Goal: Information Seeking & Learning: Learn about a topic

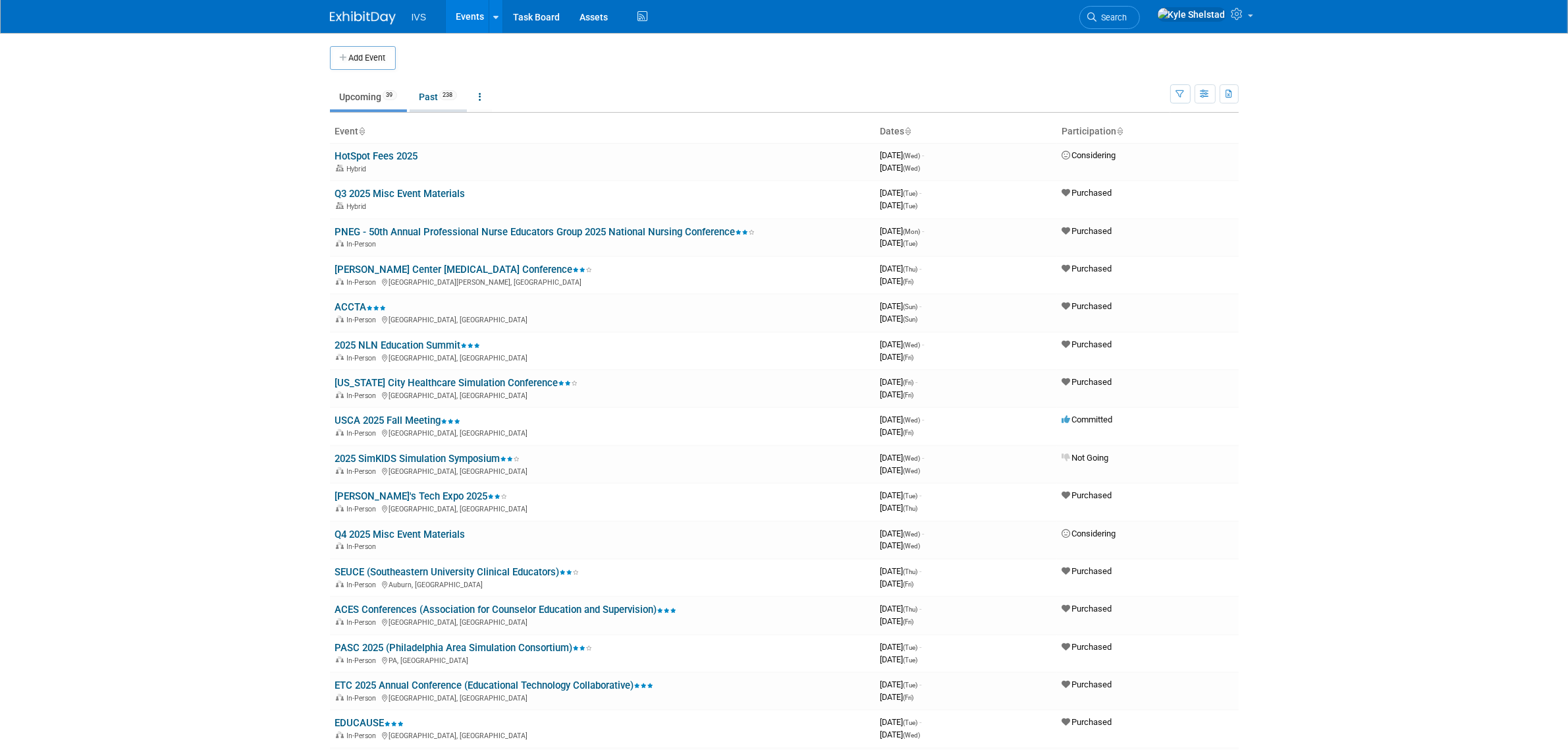
click at [422, 96] on link "Past 238" at bounding box center [438, 96] width 58 height 25
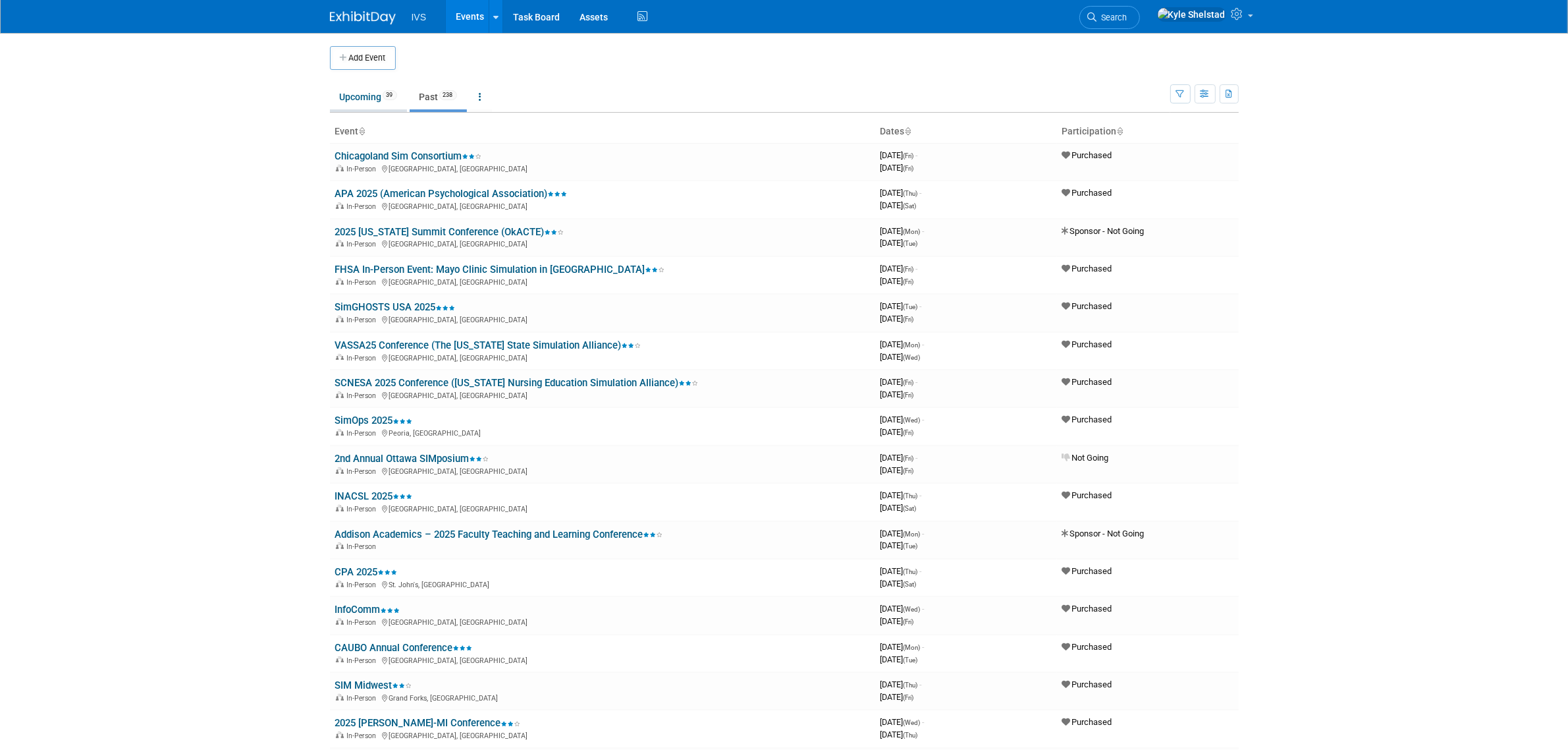
click at [372, 94] on link "Upcoming 39" at bounding box center [368, 96] width 77 height 25
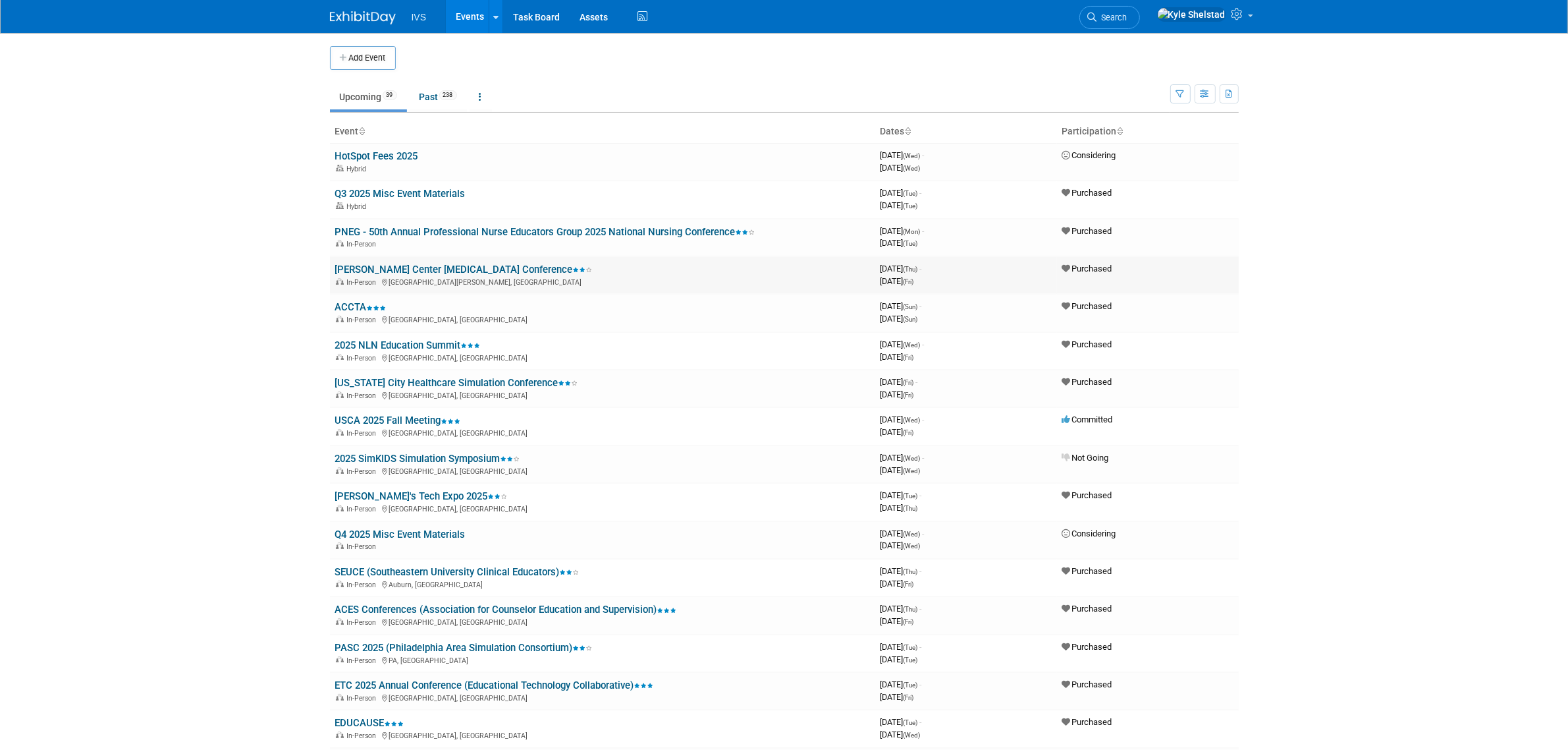
click at [447, 268] on link "[PERSON_NAME] Center [MEDICAL_DATA] Conference" at bounding box center [463, 270] width 257 height 12
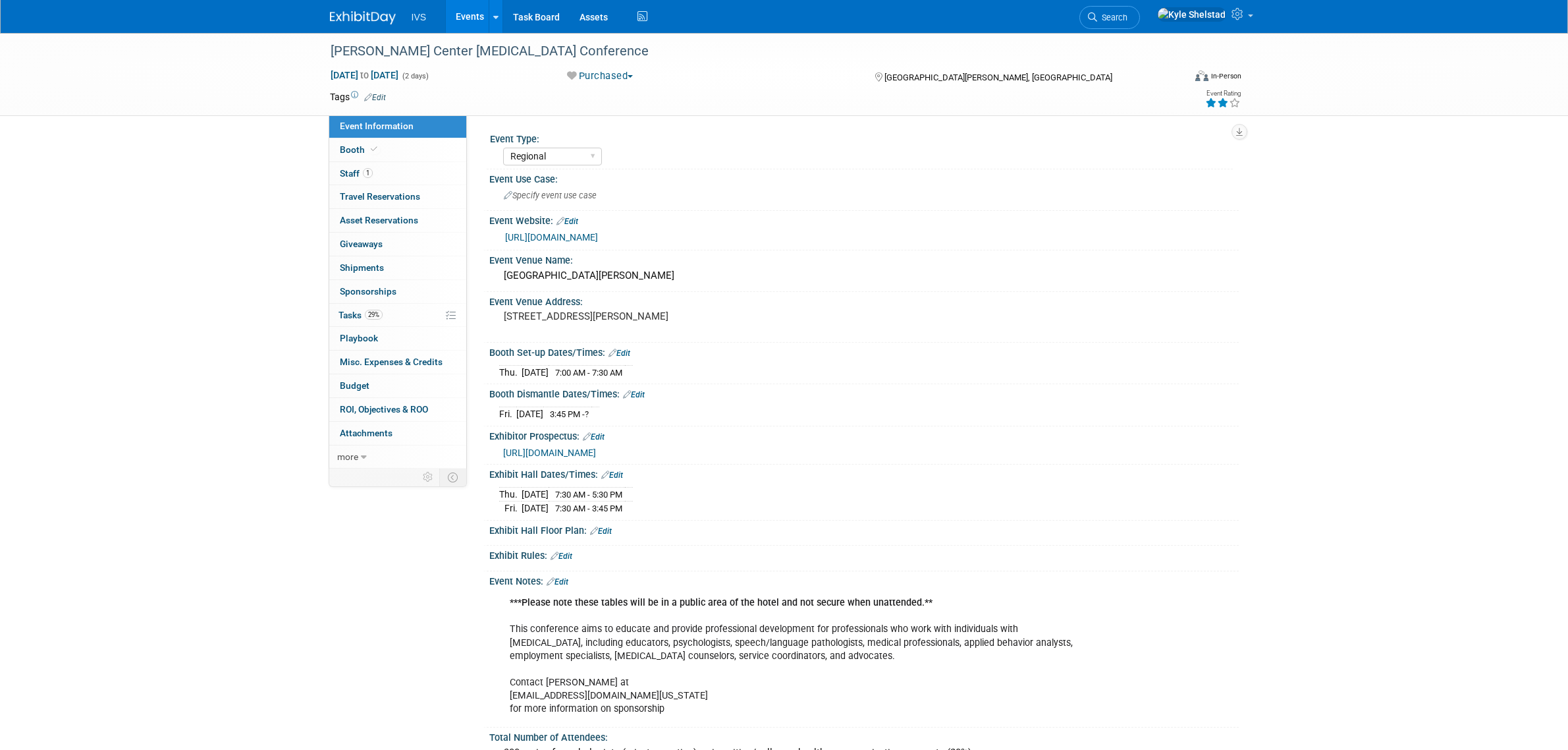
select select "Regional"
click at [422, 176] on link "1 Staff 1" at bounding box center [398, 173] width 137 height 23
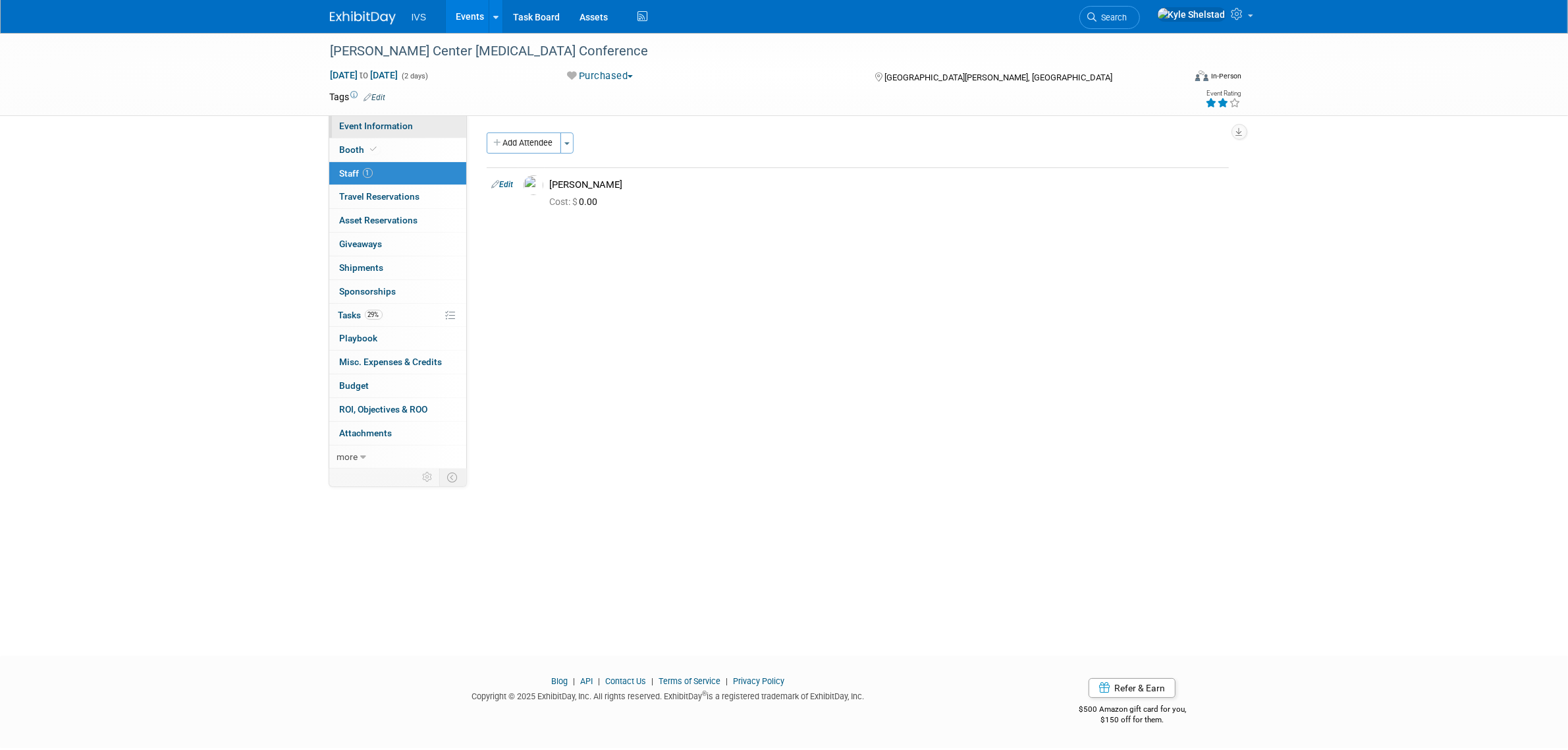
click at [429, 130] on link "Event Information" at bounding box center [398, 126] width 137 height 23
select select "Regional"
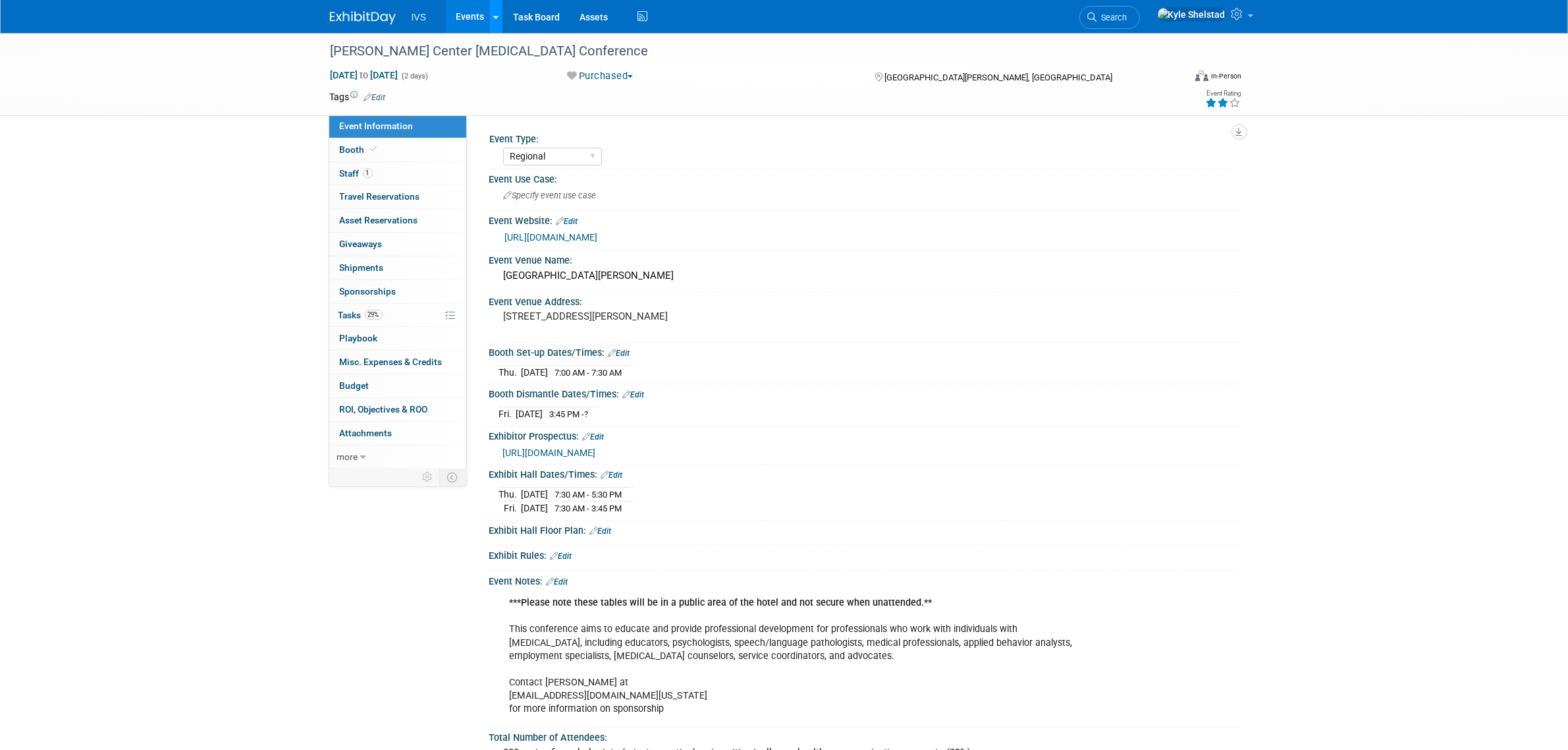
click at [497, 20] on icon at bounding box center [496, 17] width 5 height 9
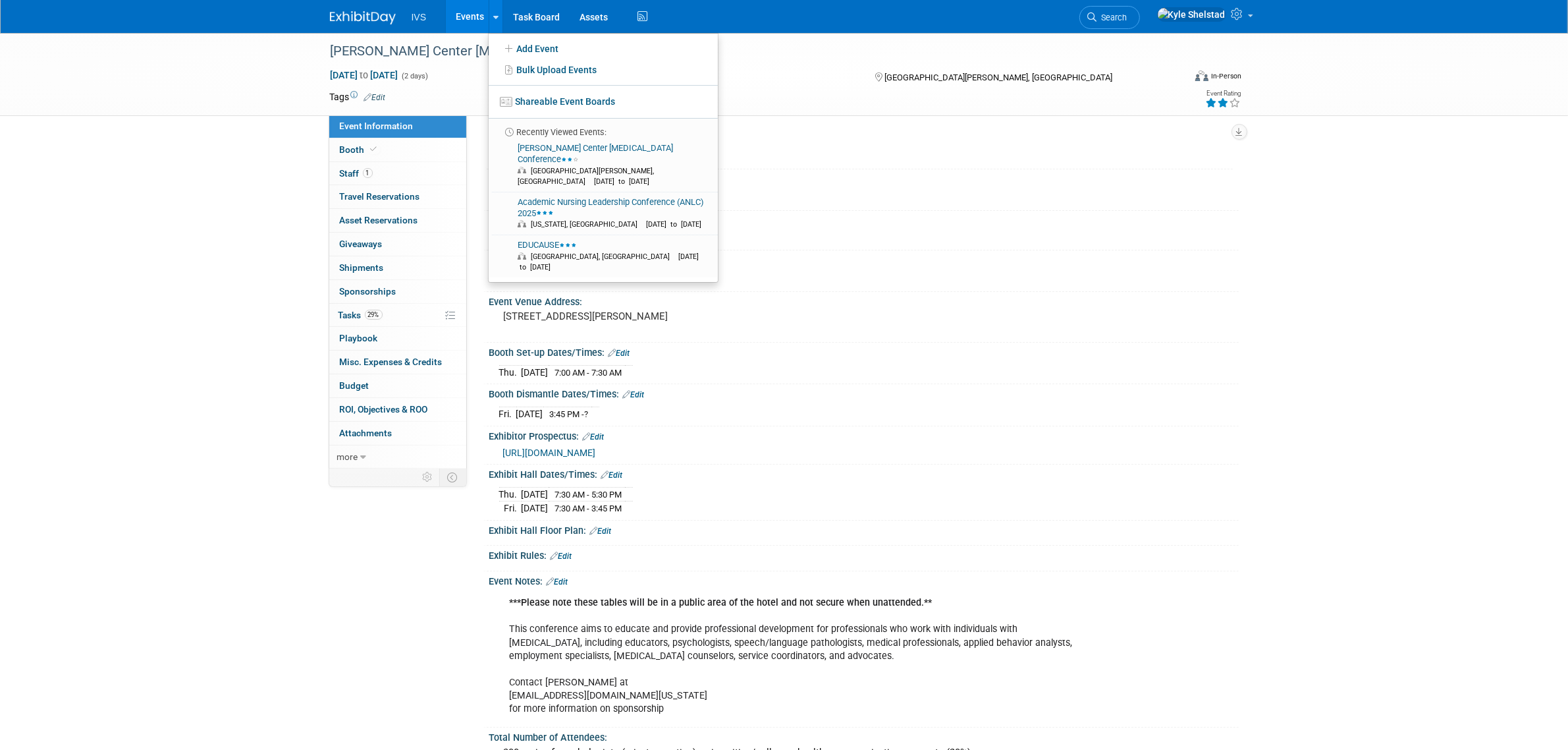
click at [470, 28] on link "Events" at bounding box center [470, 16] width 48 height 33
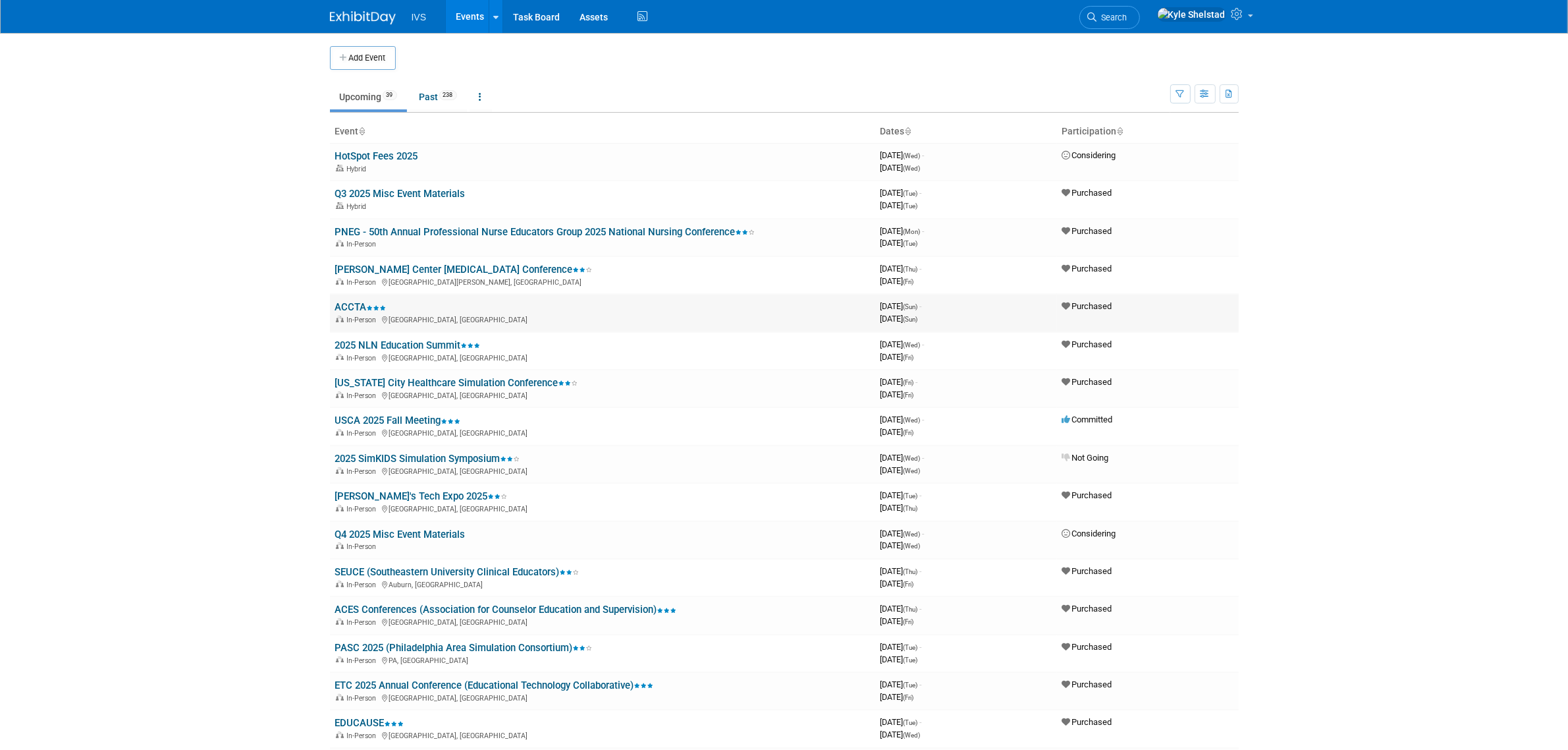
click at [346, 304] on link "ACCTA" at bounding box center [361, 307] width 52 height 12
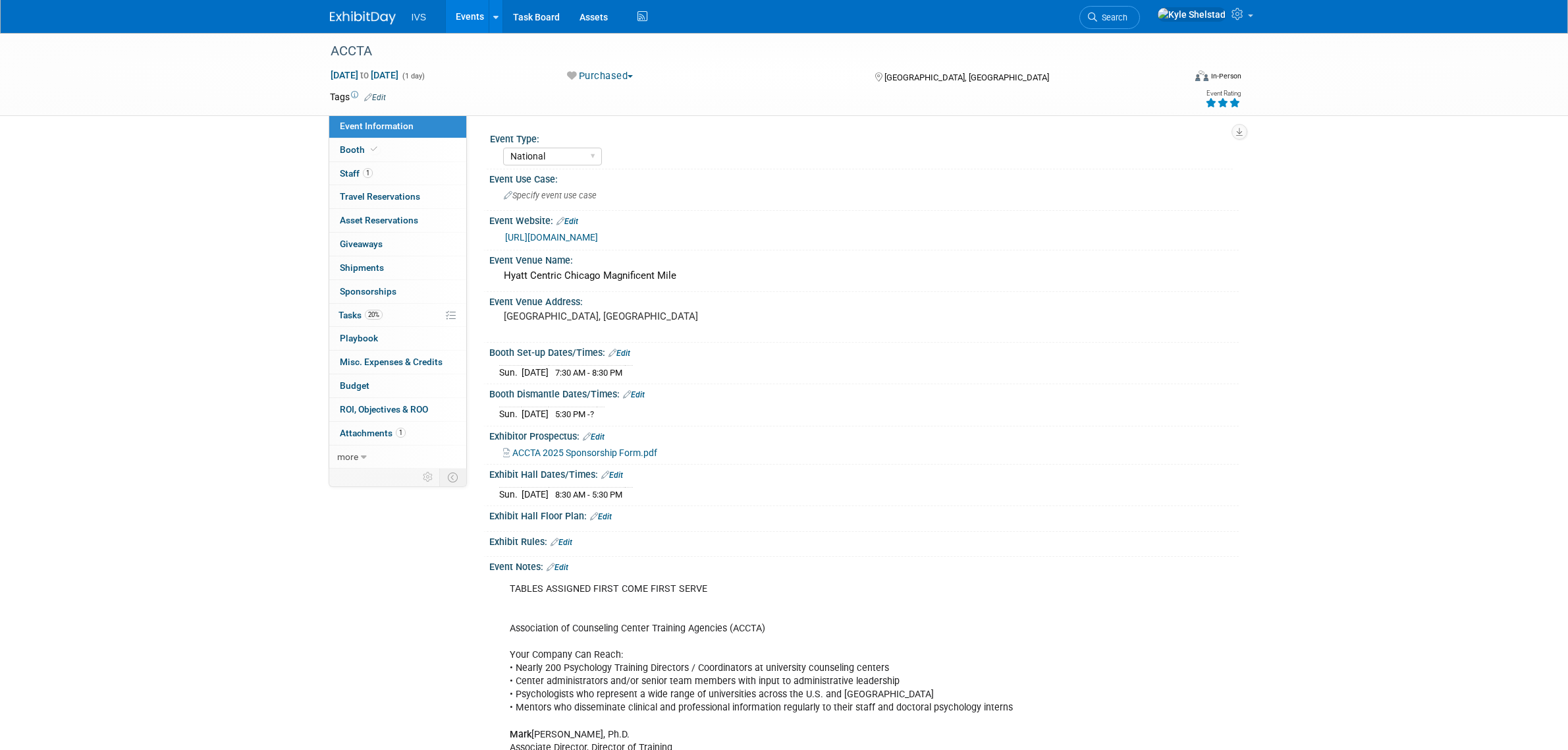
select select "National"
click at [397, 148] on link "Booth" at bounding box center [398, 150] width 137 height 23
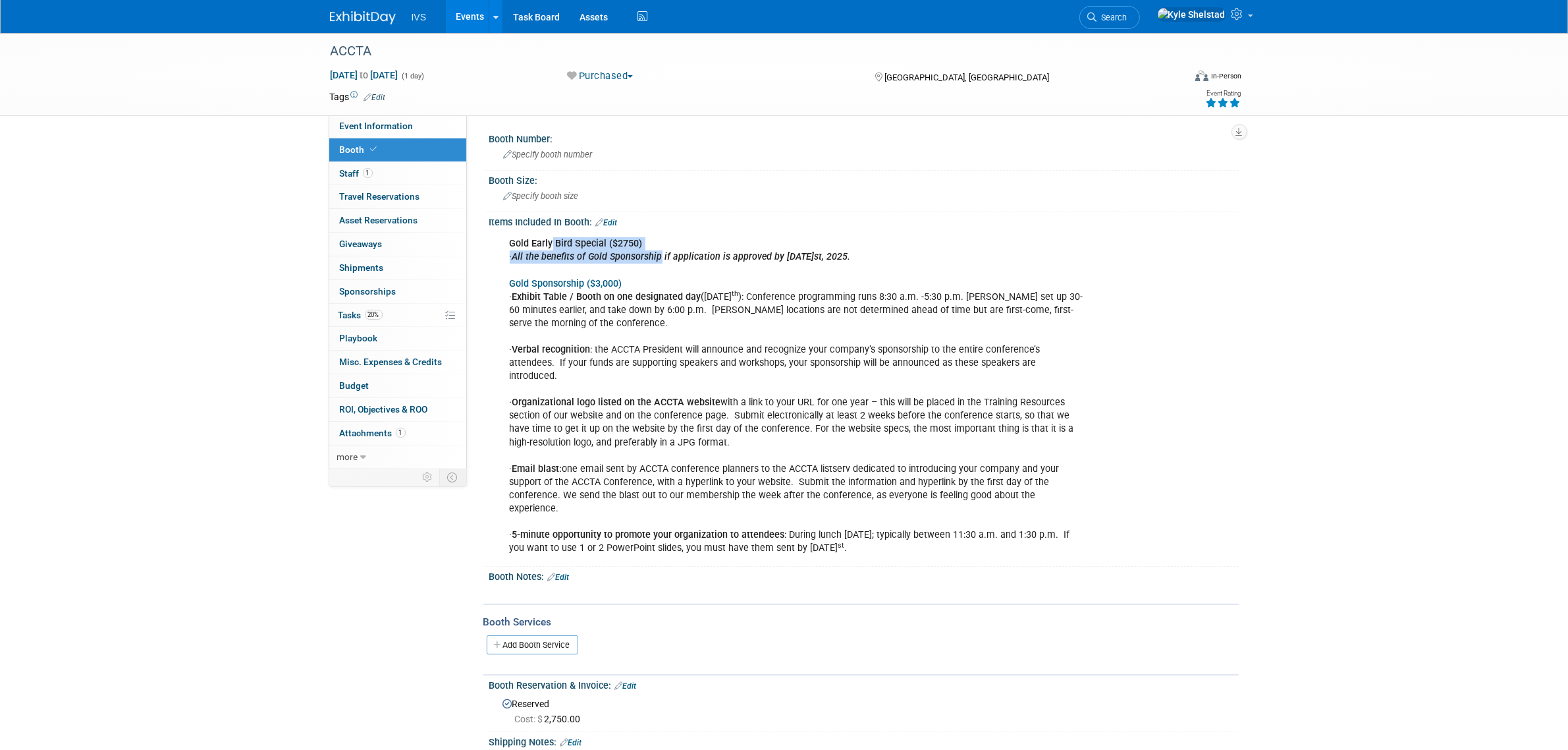
drag, startPoint x: 551, startPoint y: 245, endPoint x: 692, endPoint y: 261, distance: 141.9
click at [676, 259] on div "Gold Early Bird Special ($2750) · All the benefits of Gold Sponsorship if appli…" at bounding box center [797, 396] width 593 height 331
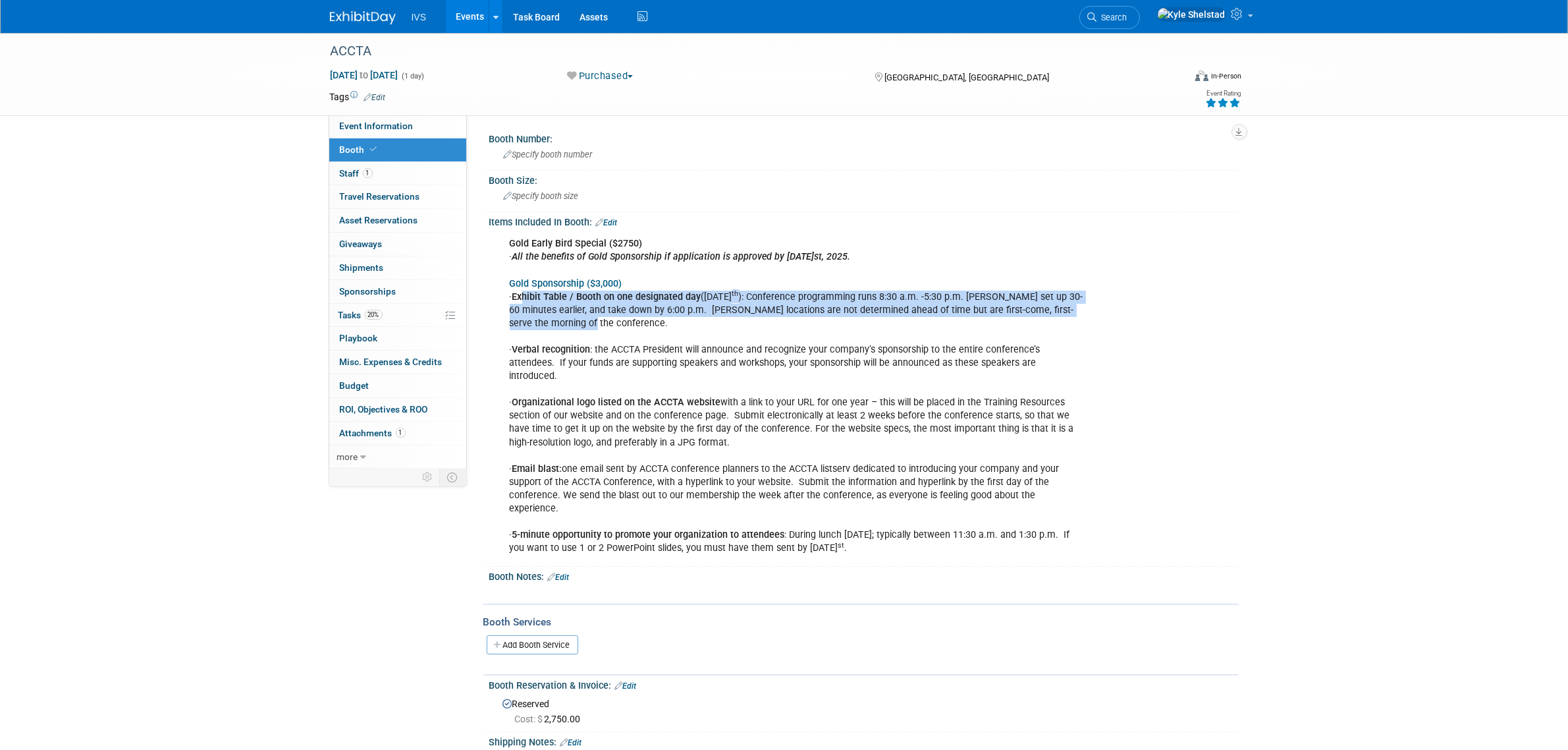
drag, startPoint x: 544, startPoint y: 298, endPoint x: 830, endPoint y: 325, distance: 287.3
click at [812, 321] on div "Gold Early Bird Special ($2750) · All the benefits of Gold Sponsorship if appli…" at bounding box center [797, 396] width 593 height 331
click at [831, 325] on div "Gold Early Bird Special ($2750) · All the benefits of Gold Sponsorship if appli…" at bounding box center [797, 396] width 593 height 331
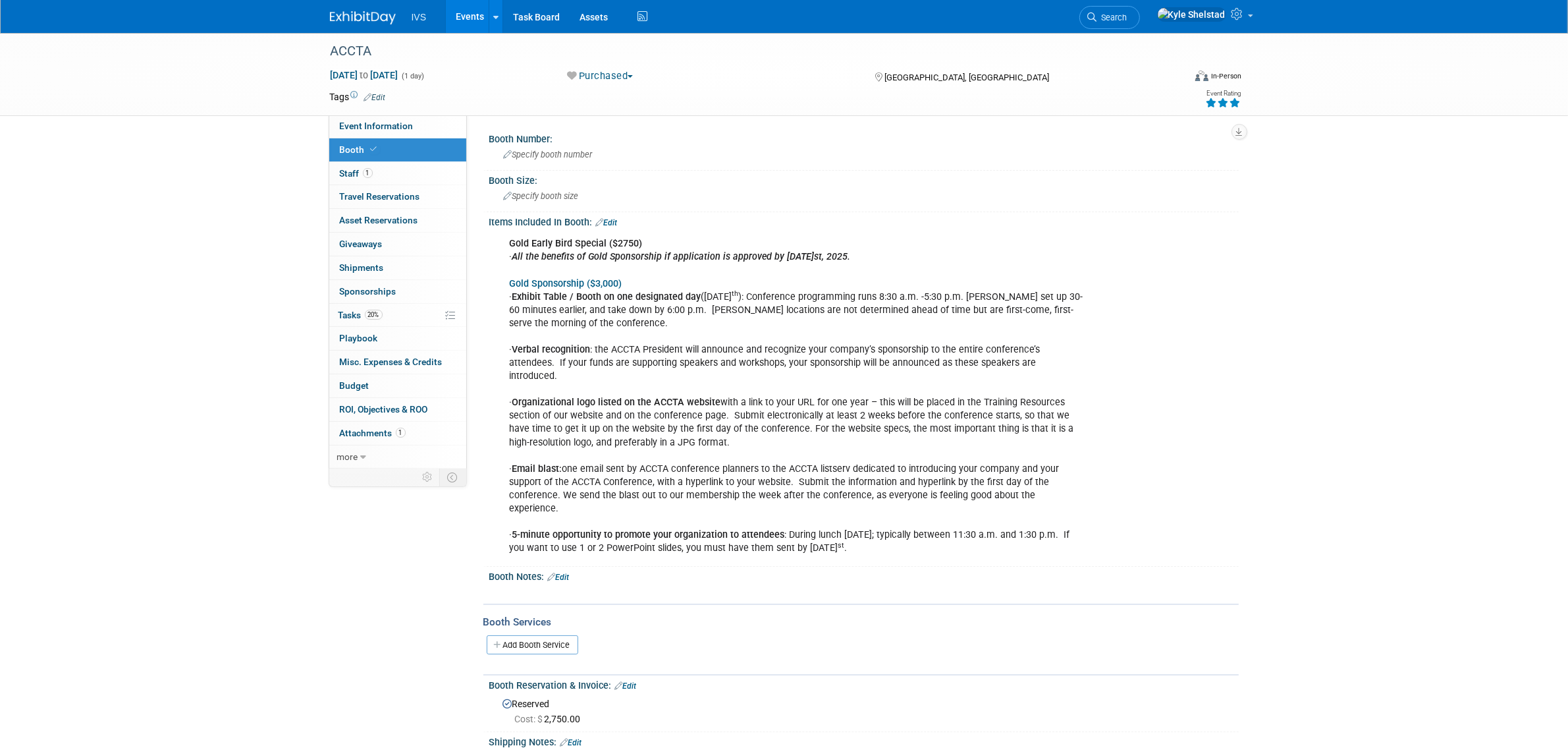
click at [470, 23] on link "Events" at bounding box center [470, 16] width 48 height 33
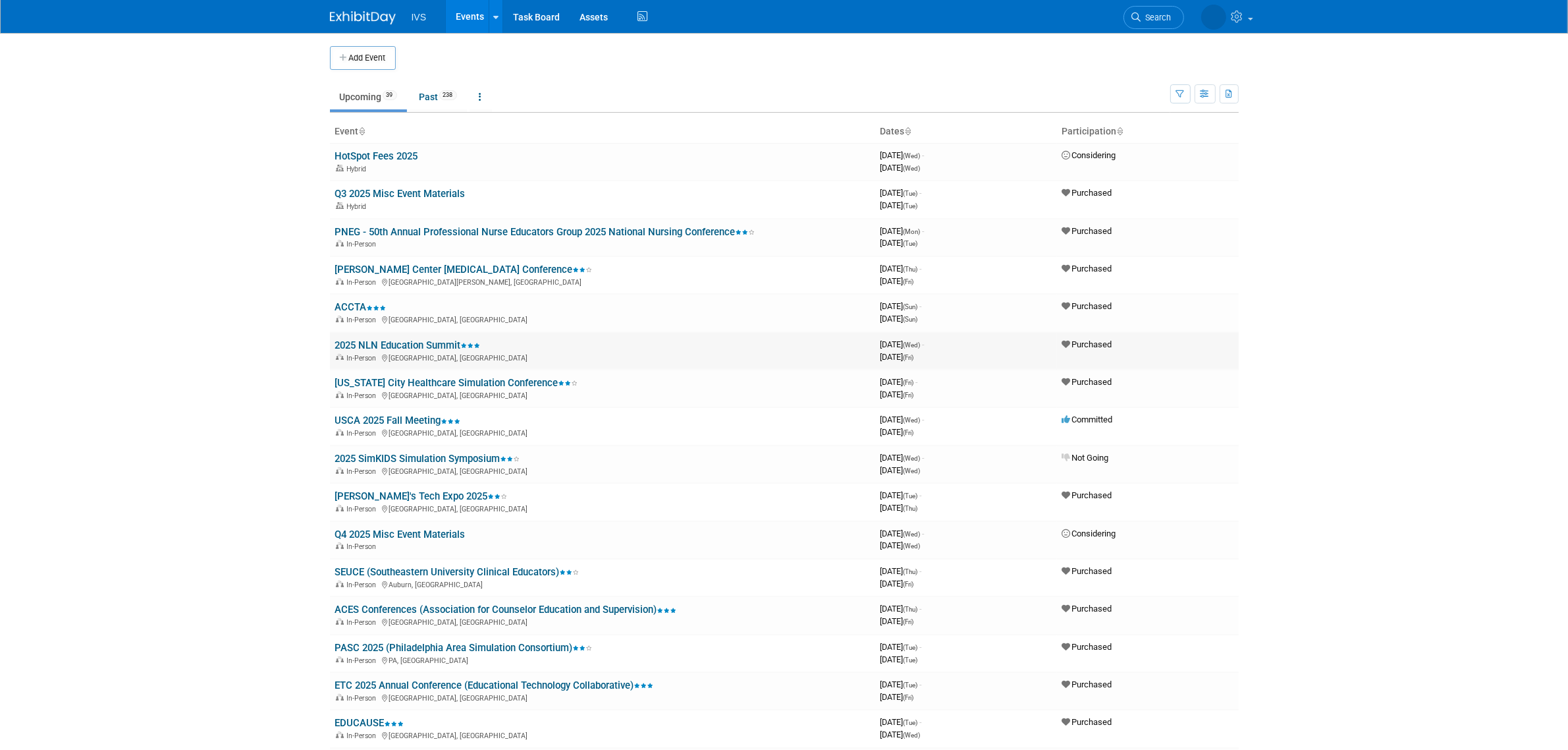
click at [441, 341] on link "2025 NLN Education Summit" at bounding box center [407, 345] width 145 height 12
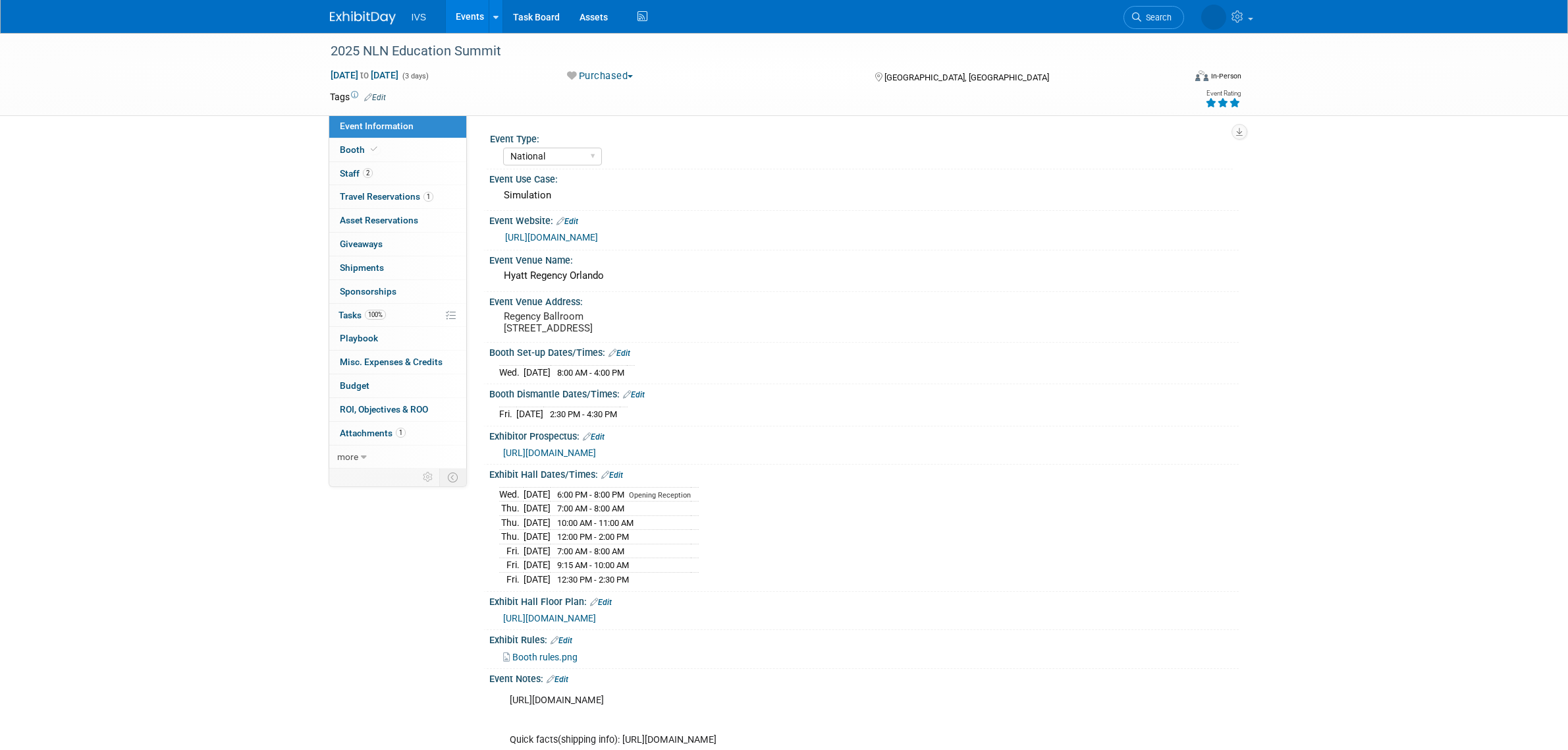
select select "National"
click at [418, 145] on link "Booth" at bounding box center [398, 150] width 137 height 23
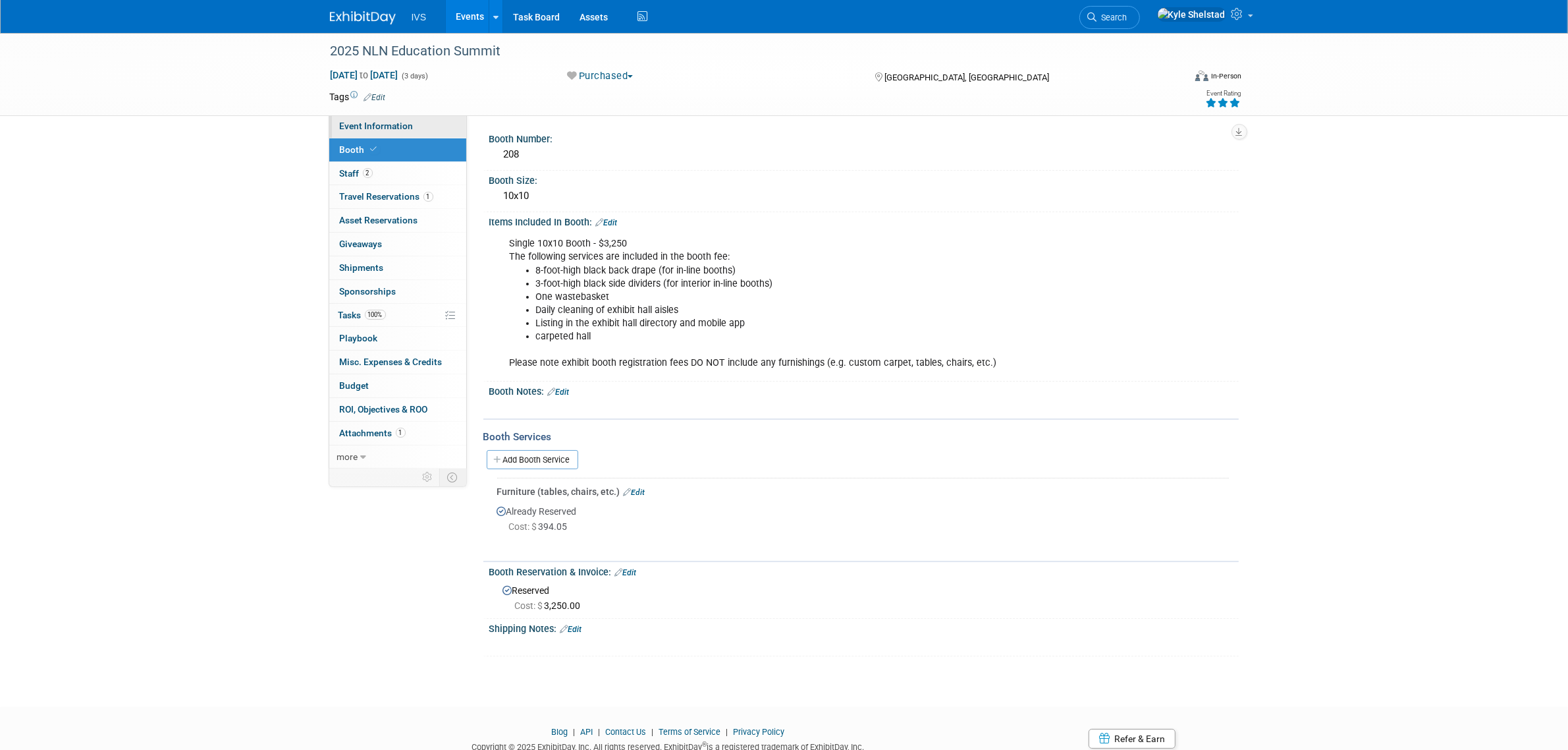
click at [380, 123] on span "Event Information" at bounding box center [377, 126] width 74 height 10
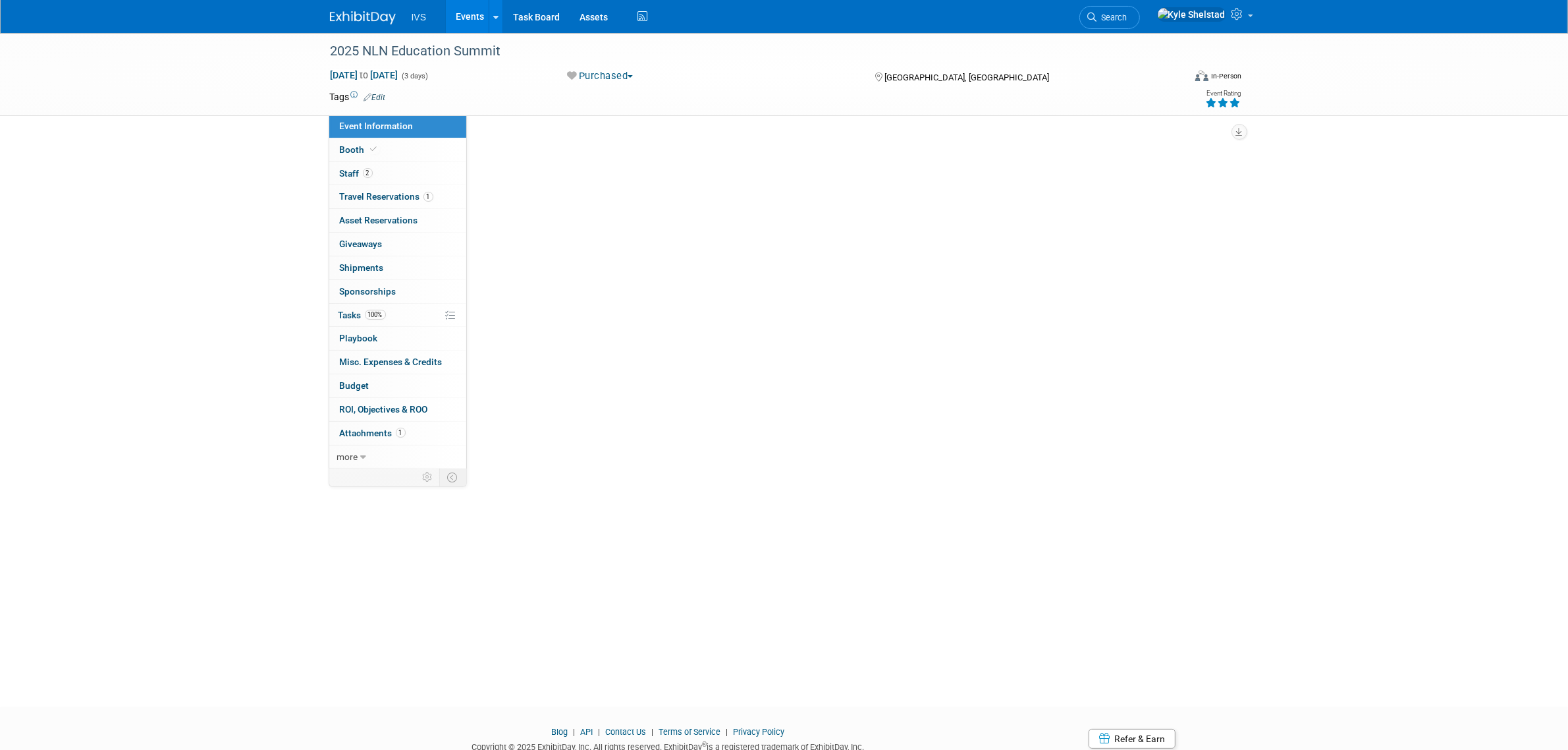
select select "National"
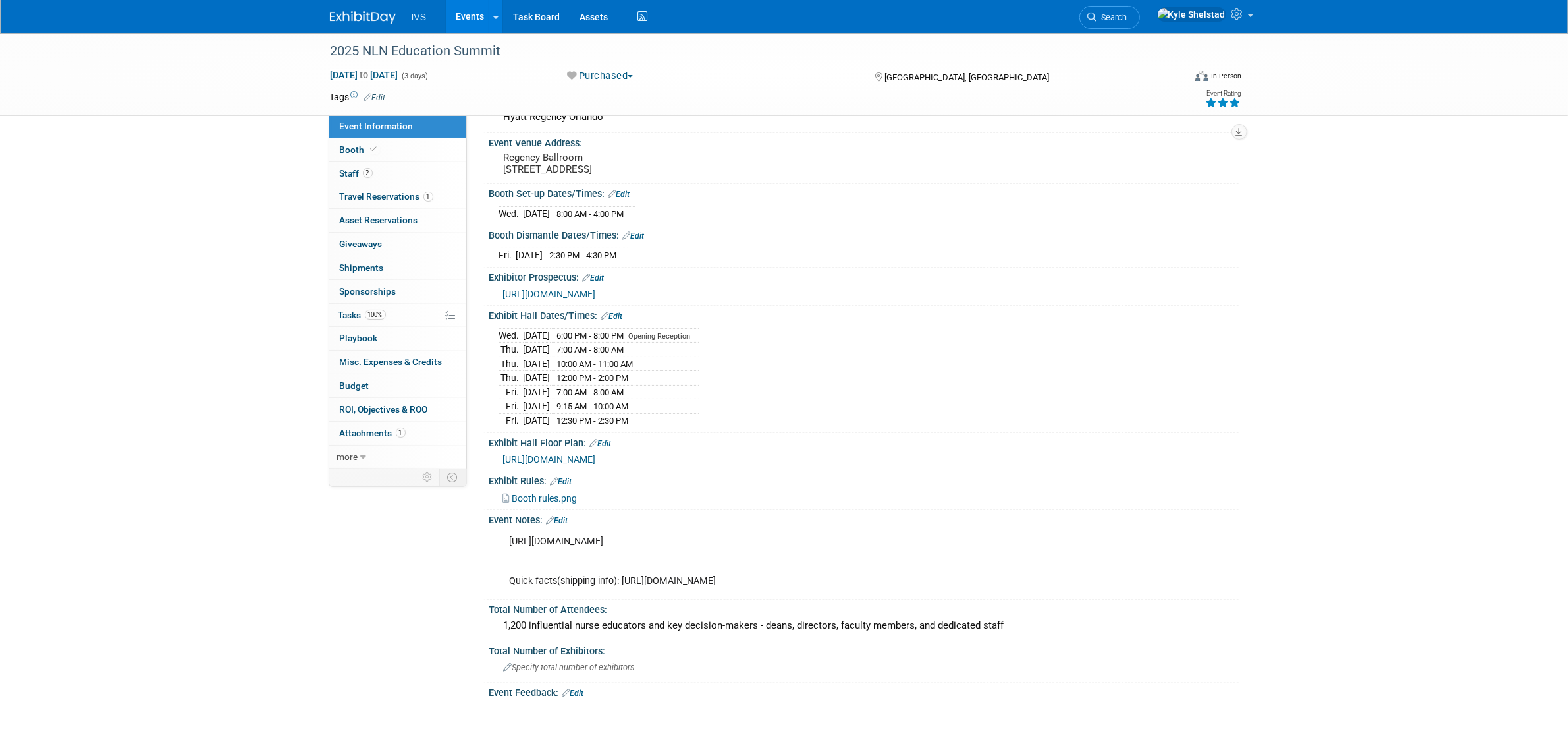
scroll to position [164, 0]
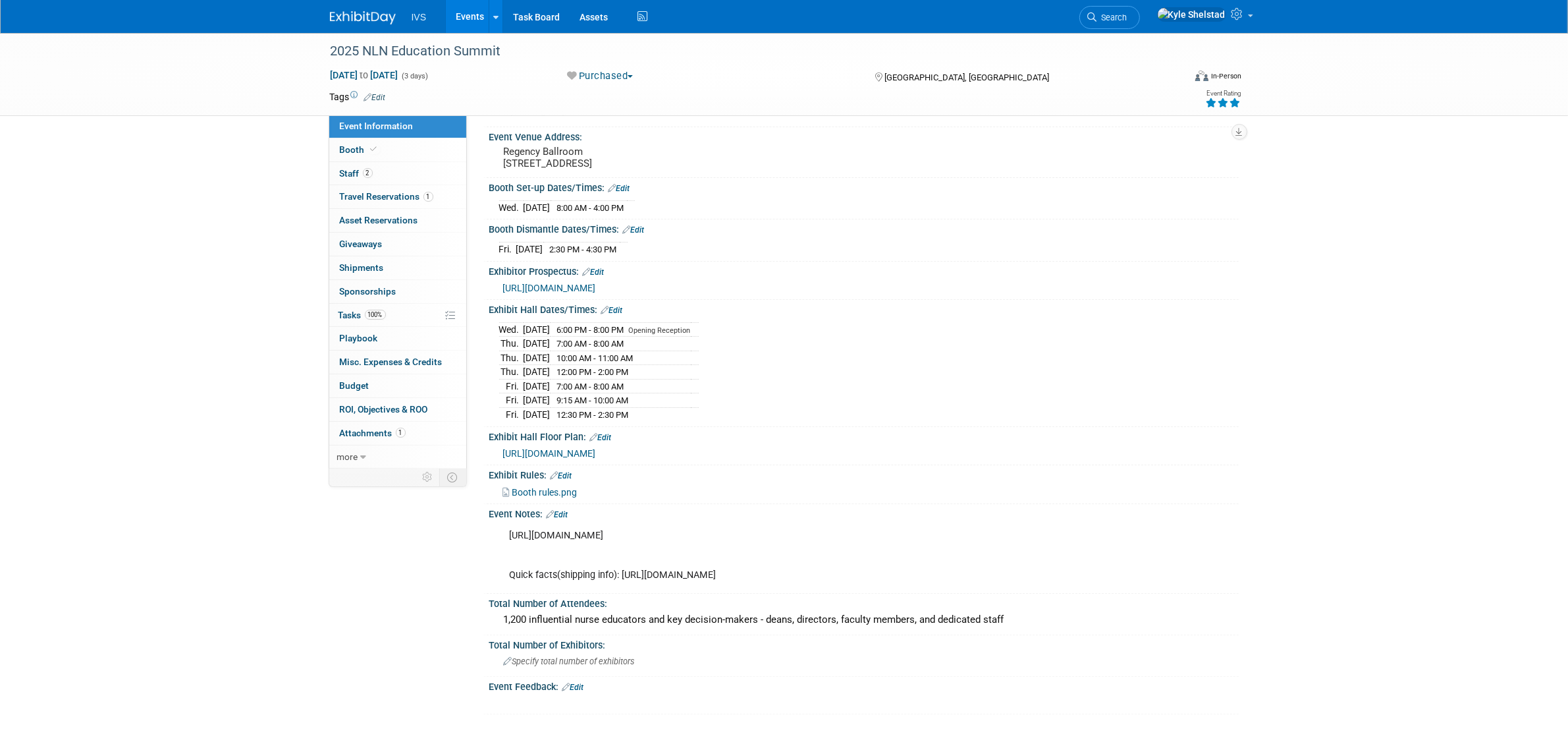
drag, startPoint x: 923, startPoint y: 598, endPoint x: 499, endPoint y: 530, distance: 429.4
click at [499, 530] on div "Event Notes: Edit https://www.freemanco.com/store/show/landing?showID=537224&Sh…" at bounding box center [861, 549] width 756 height 90
drag, startPoint x: 620, startPoint y: 629, endPoint x: 959, endPoint y: 639, distance: 339.1
click at [959, 588] on div "https://www.freemanco.com/store/show/landing?showID=537224&ShowID=532959&utm_ca…" at bounding box center [797, 555] width 593 height 66
copy div "https://www.freemanco.com/documents/quick-facts?showId=537224&venueId=100002529…"
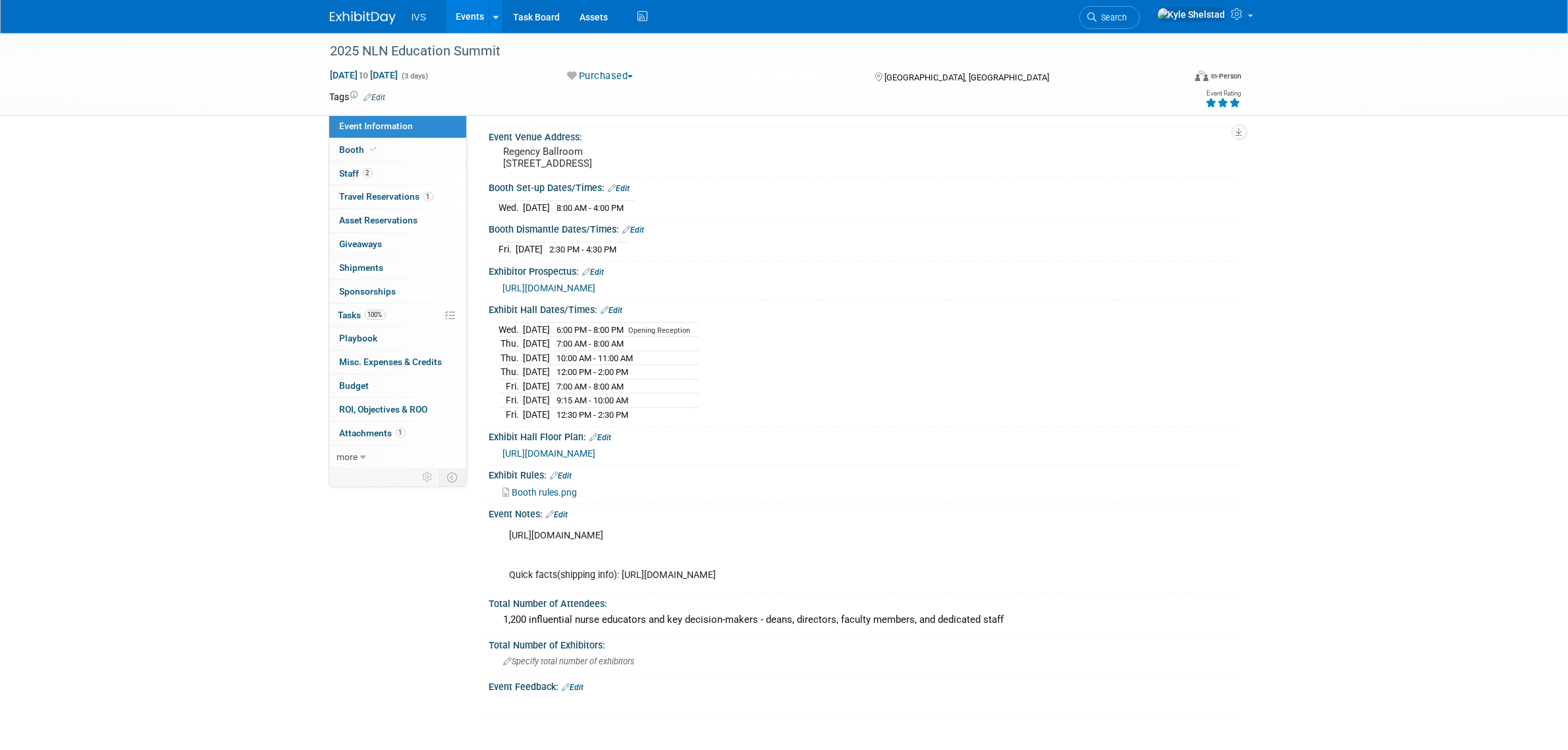
click at [470, 15] on link "Events" at bounding box center [470, 16] width 48 height 33
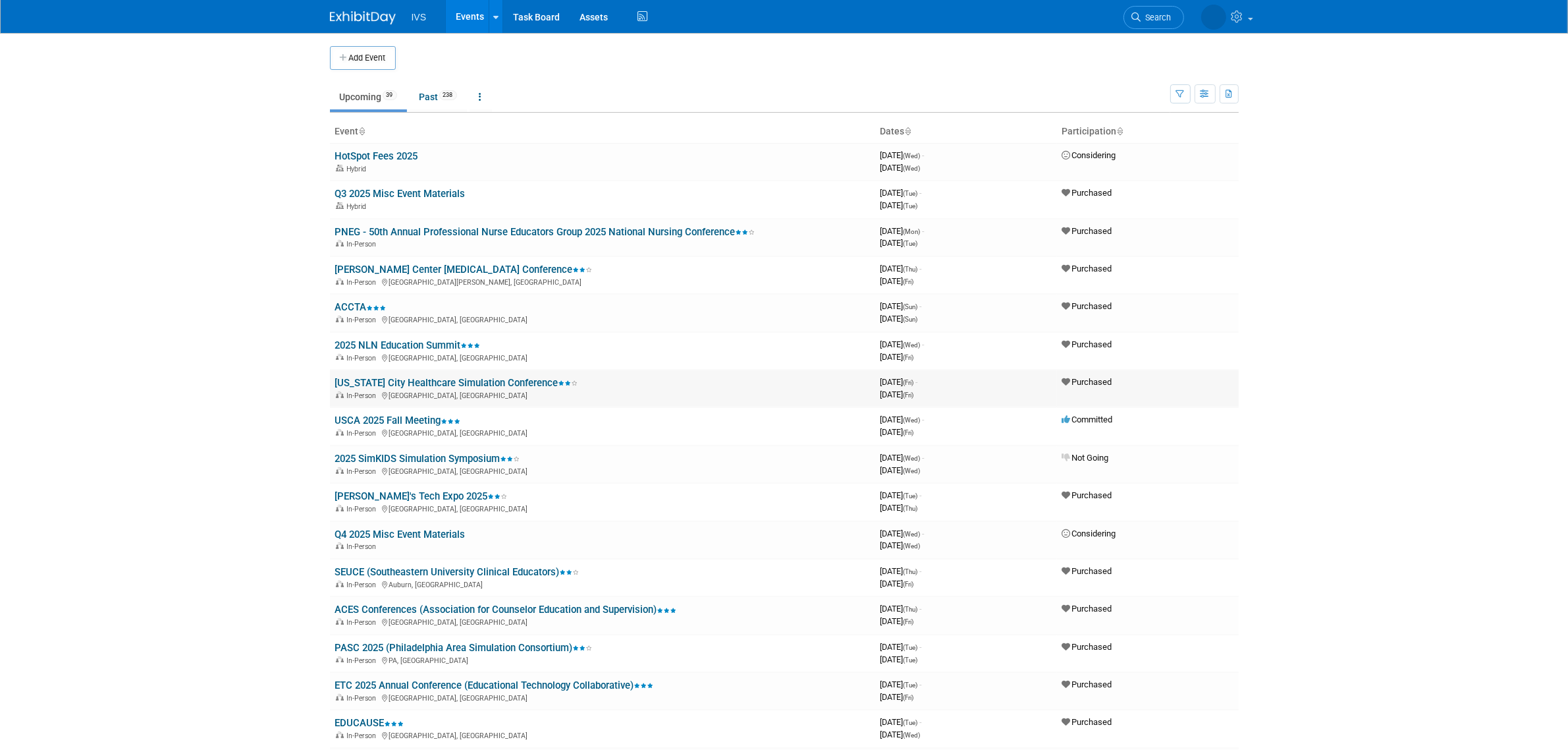
drag, startPoint x: 407, startPoint y: 460, endPoint x: 496, endPoint y: 386, distance: 115.7
click at [496, 386] on td "[US_STATE] City Healthcare Simulation Conference In-Person [GEOGRAPHIC_DATA], […" at bounding box center [602, 388] width 546 height 38
click at [511, 380] on link "[US_STATE] City Healthcare Simulation Conference" at bounding box center [456, 383] width 243 height 12
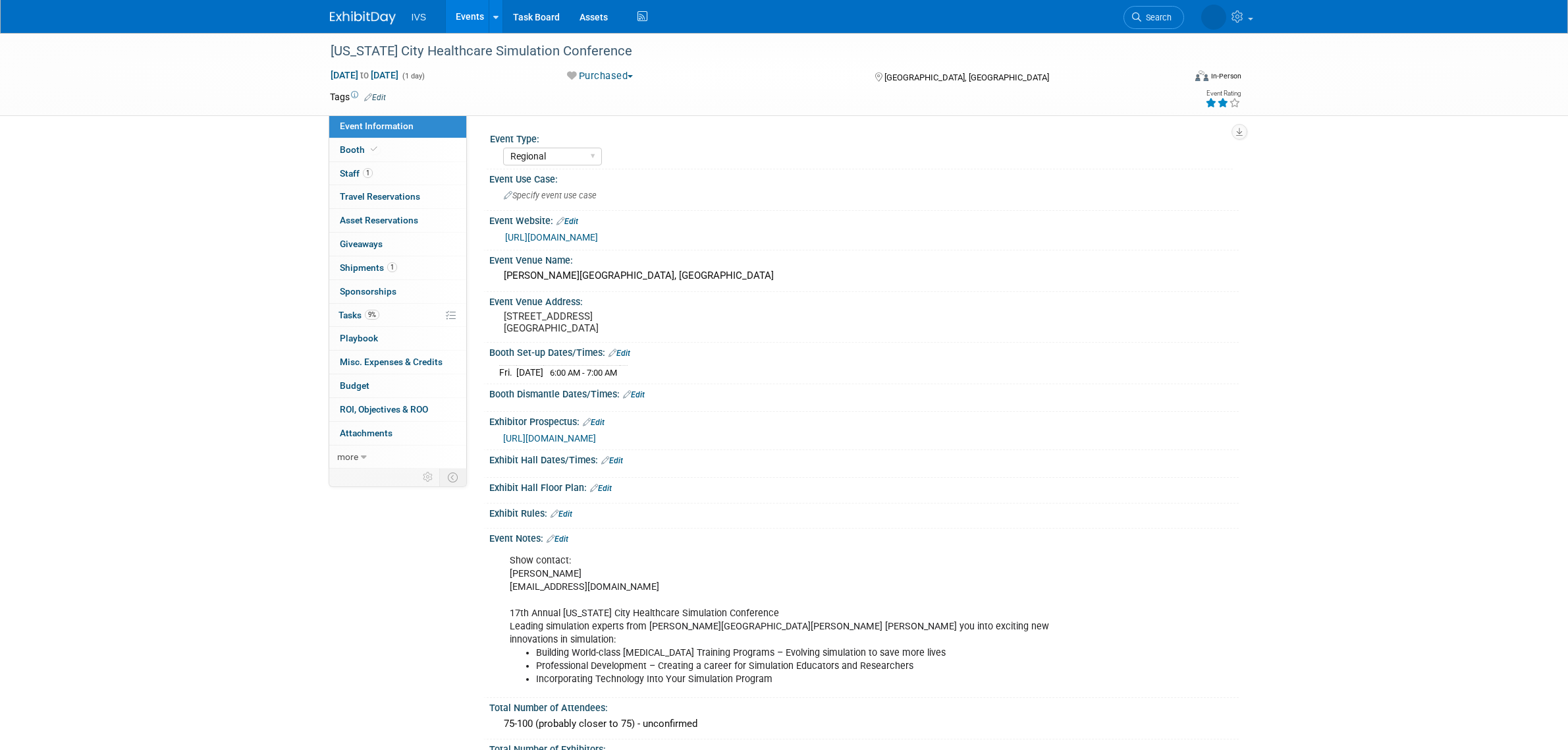
select select "Regional"
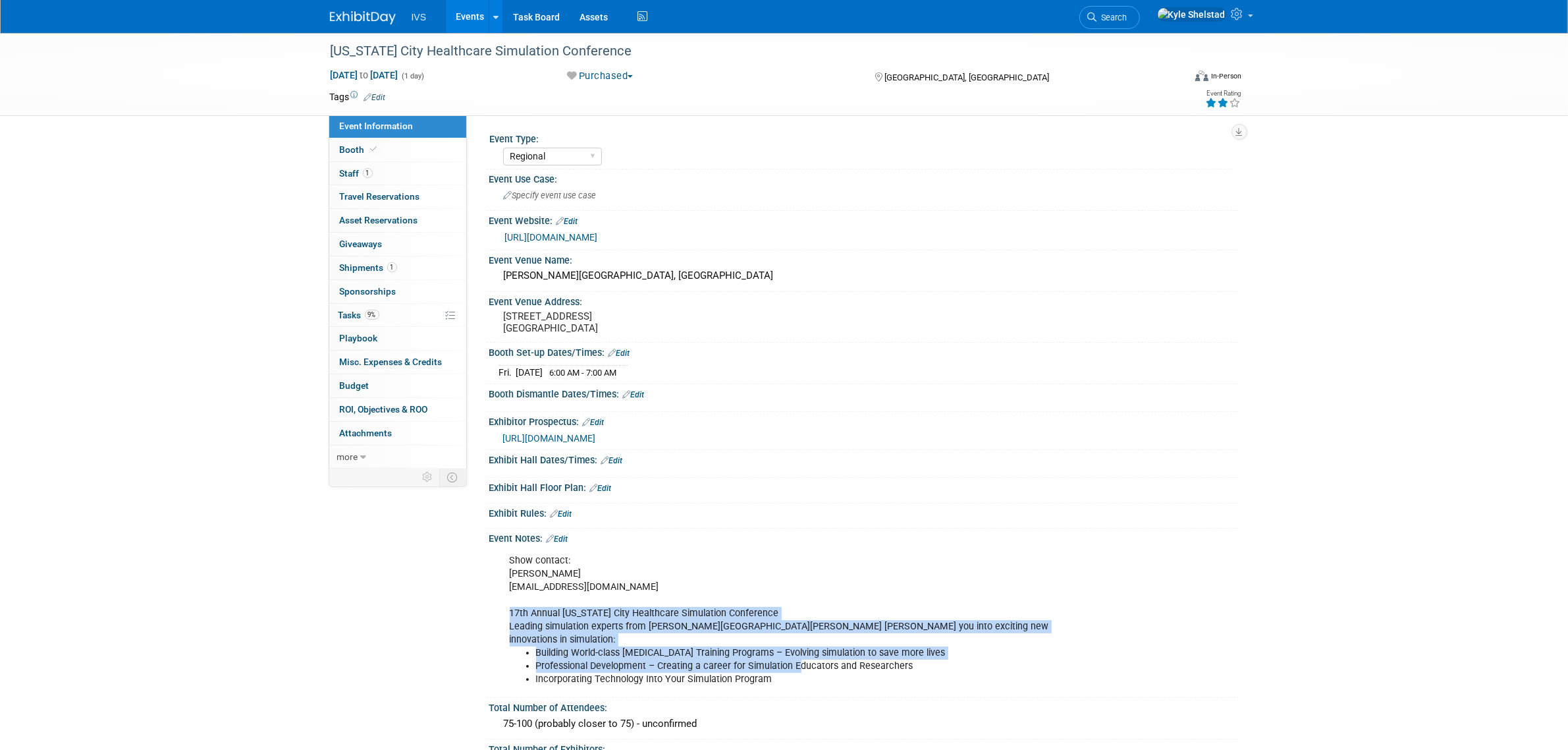
drag, startPoint x: 510, startPoint y: 608, endPoint x: 847, endPoint y: 649, distance: 339.5
click at [840, 649] on div "Show contact: [PERSON_NAME] [EMAIL_ADDRESS][DOMAIN_NAME] 17th Annual [US_STATE]…" at bounding box center [797, 620] width 593 height 146
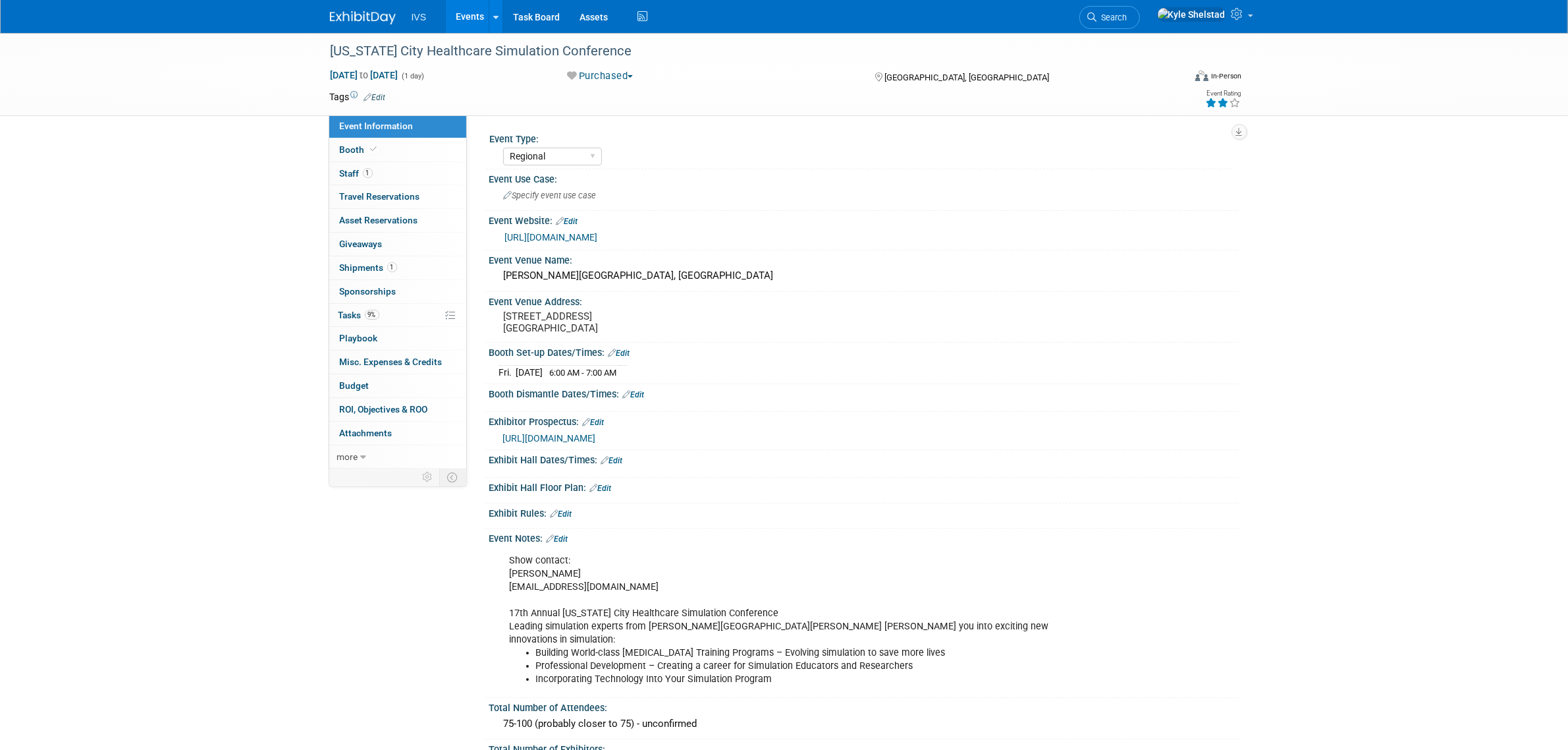
click at [848, 660] on li "Professional Development – Creating a career for Simulation Educators and Resea…" at bounding box center [811, 666] width 550 height 13
click at [392, 158] on link "Booth" at bounding box center [398, 150] width 137 height 23
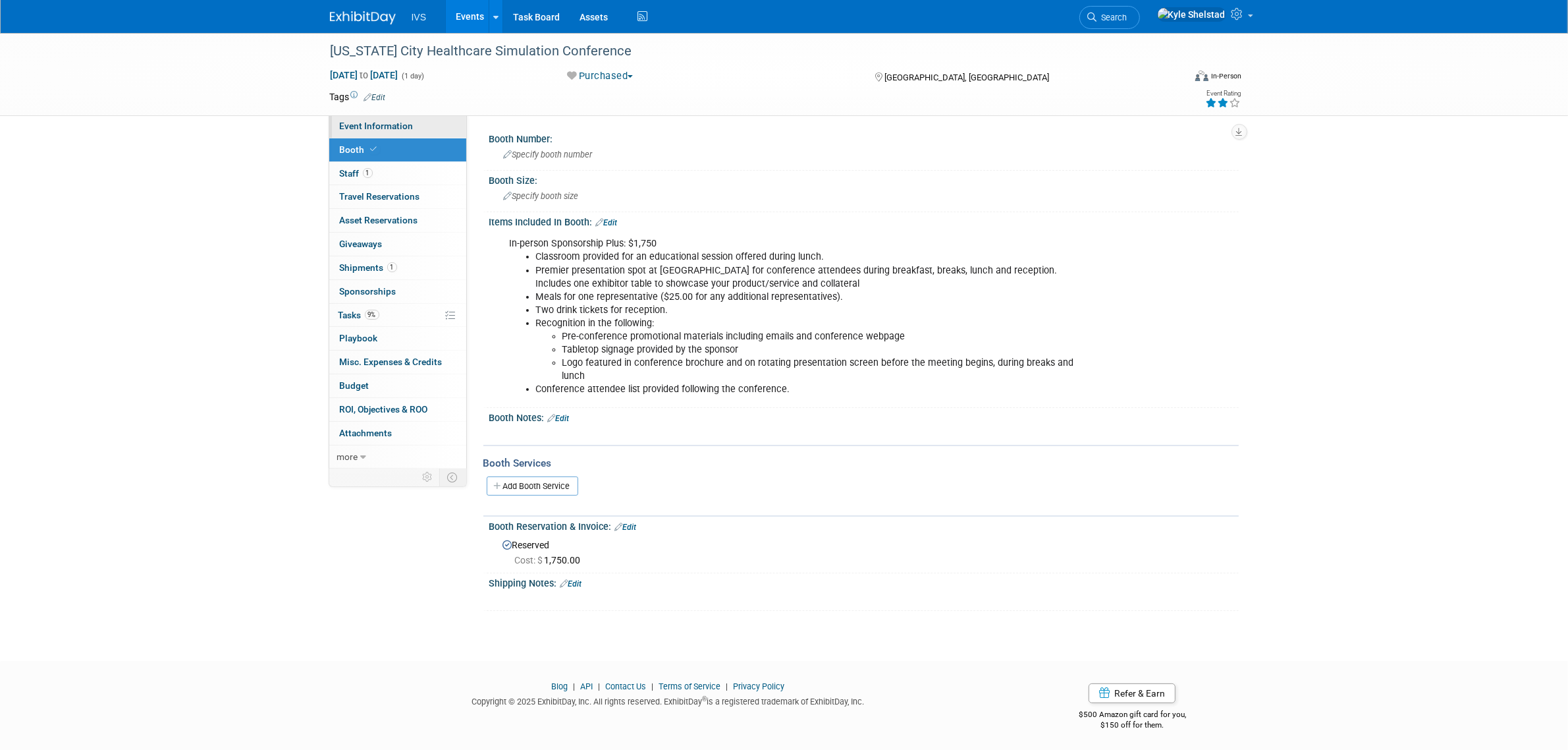
click at [422, 133] on link "Event Information" at bounding box center [398, 126] width 137 height 23
select select "Regional"
